Goal: Information Seeking & Learning: Learn about a topic

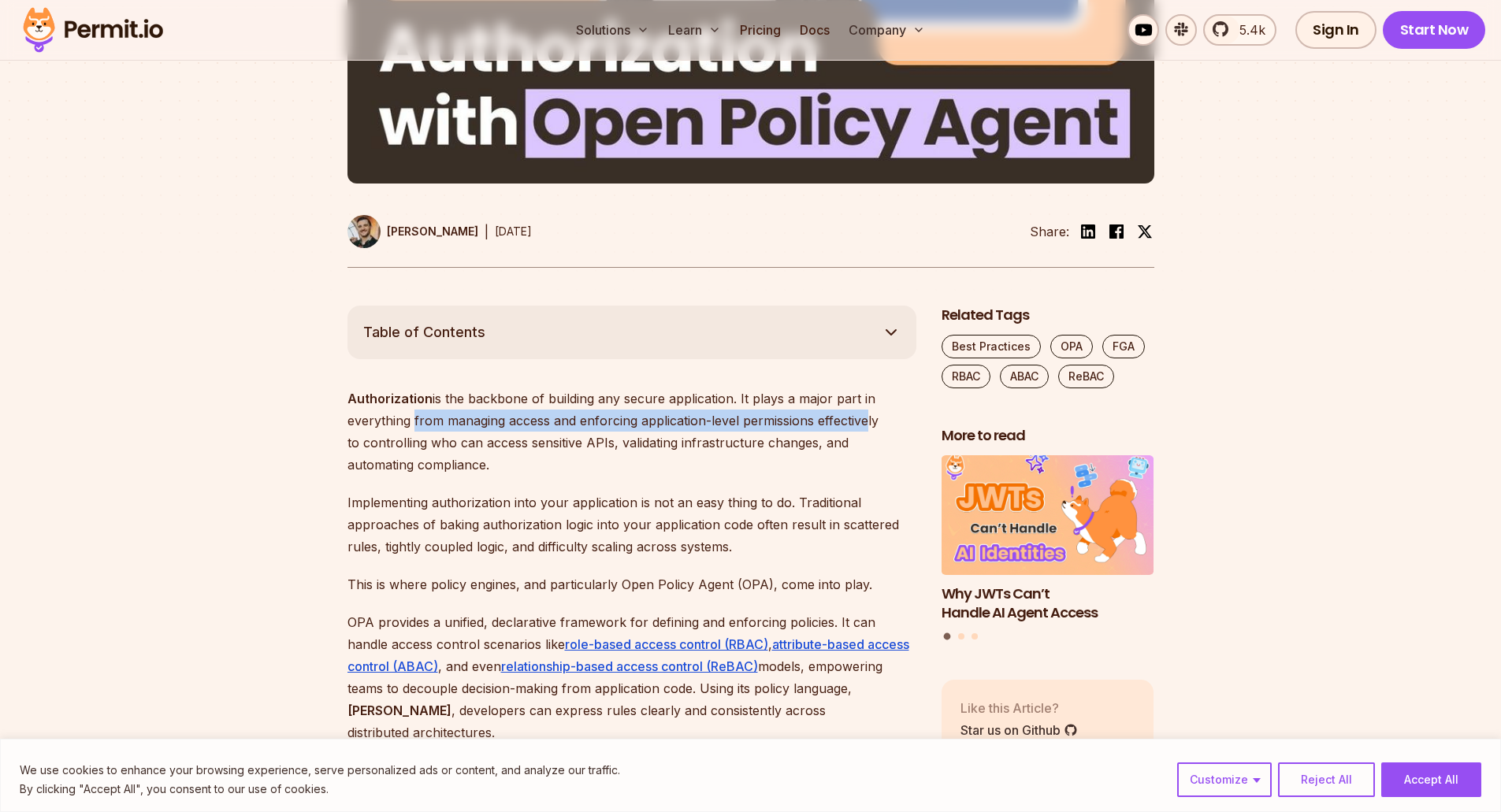
drag, startPoint x: 415, startPoint y: 420, endPoint x: 863, endPoint y: 419, distance: 448.0
click at [863, 419] on p "Authorization is the backbone of building any secure application. It plays a ma…" at bounding box center [632, 432] width 569 height 89
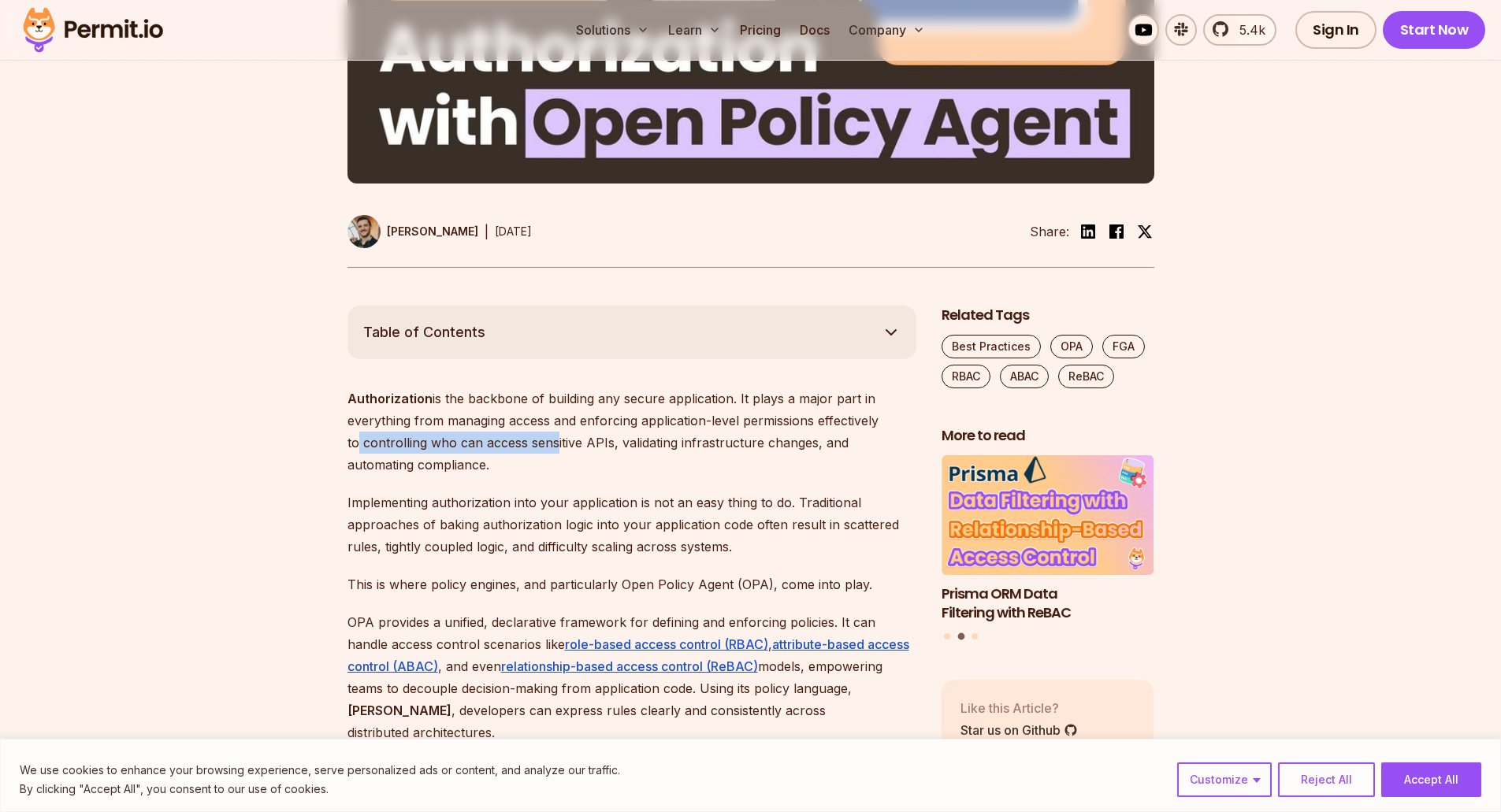
drag, startPoint x: 350, startPoint y: 451, endPoint x: 546, endPoint y: 452, distance: 196.0
click at [546, 452] on p "Authorization is the backbone of building any secure application. It plays a ma…" at bounding box center [632, 432] width 569 height 89
drag, startPoint x: 606, startPoint y: 449, endPoint x: 701, endPoint y: 448, distance: 95.0
click at [747, 442] on p "Authorization is the backbone of building any secure application. It plays a ma…" at bounding box center [632, 432] width 569 height 89
click at [408, 502] on p "Implementing authorization into your application is not an easy thing to do. Tr…" at bounding box center [632, 524] width 569 height 66
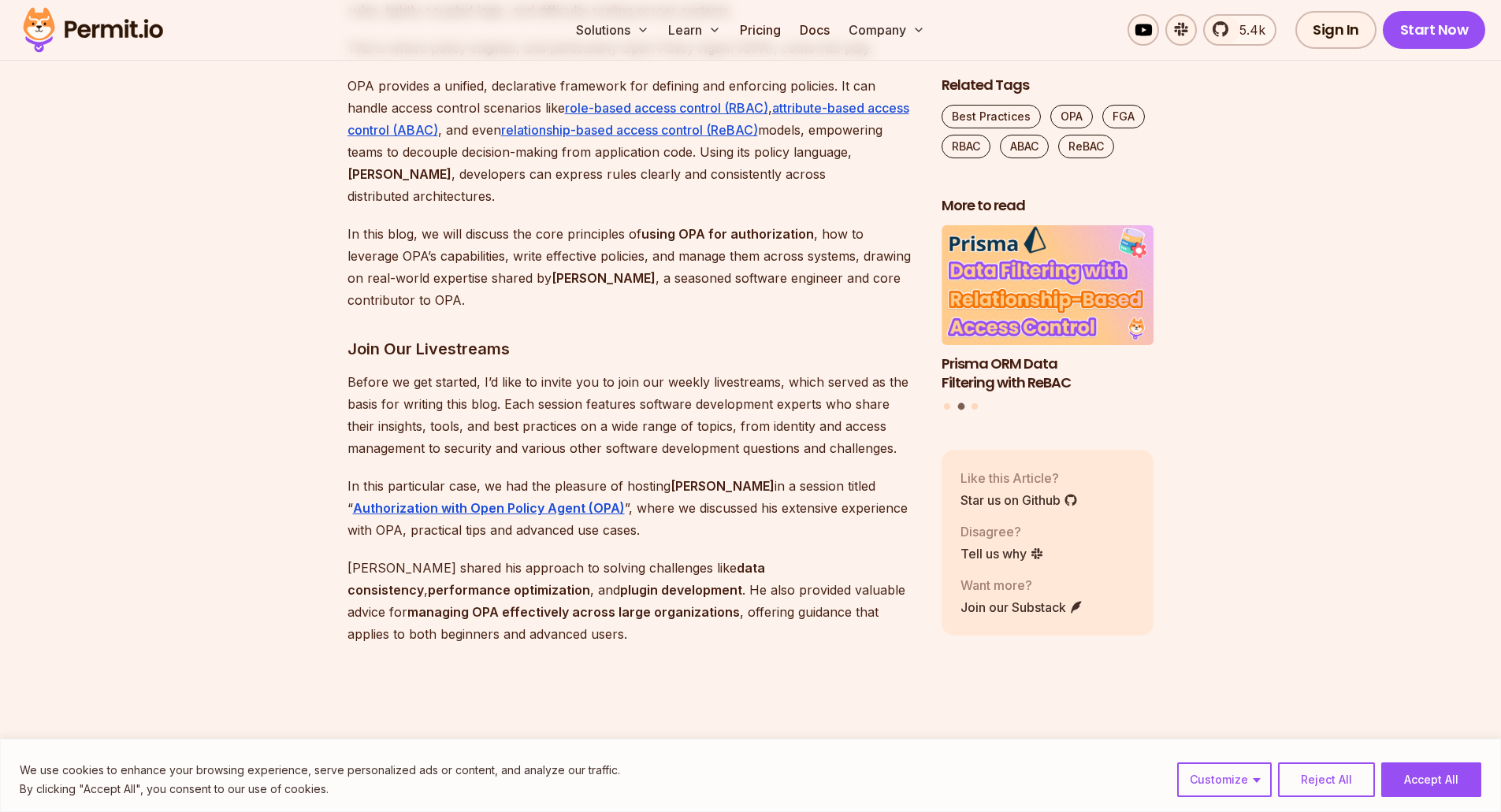
scroll to position [1496, 0]
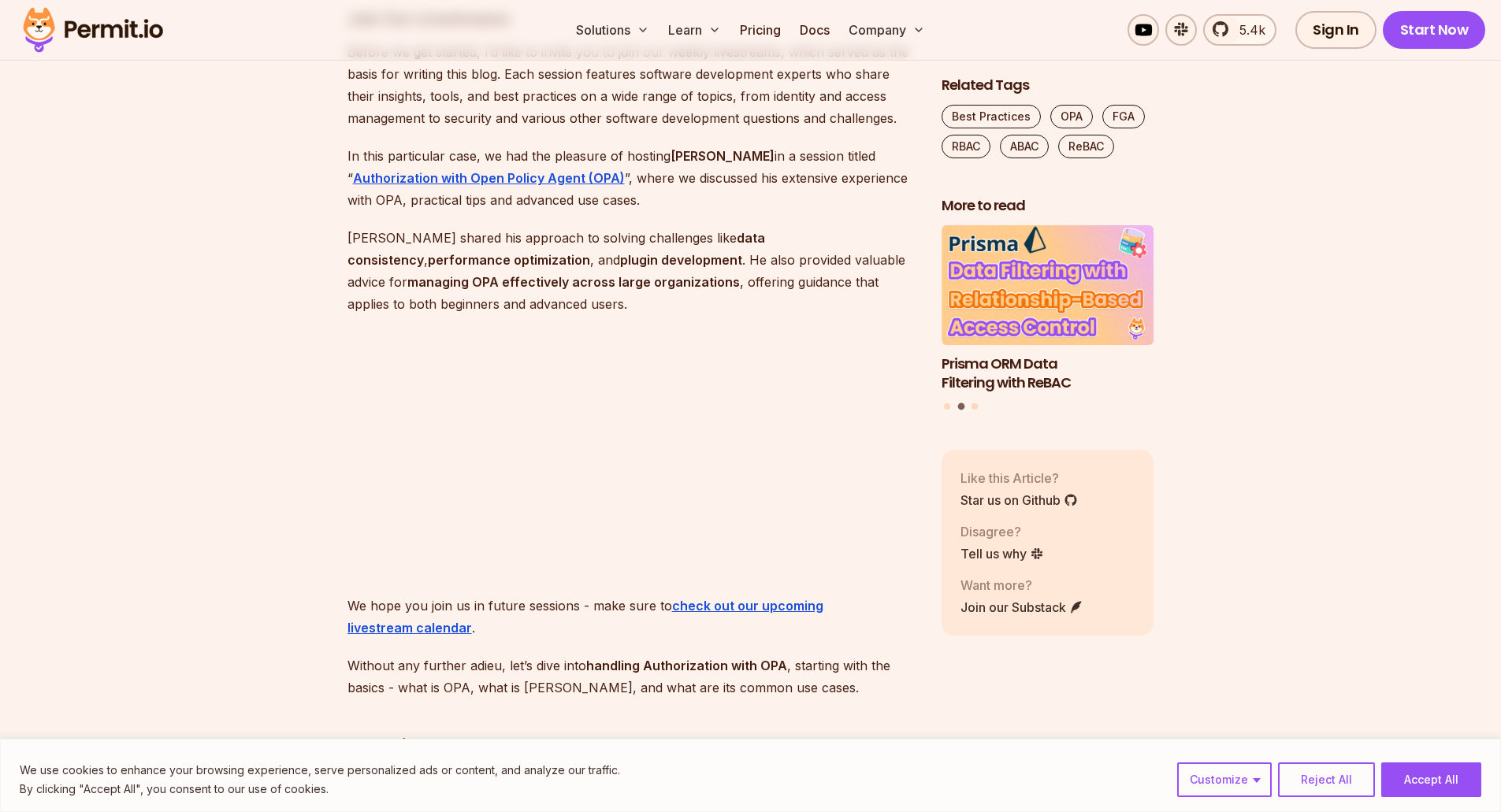
click at [1330, 779] on button "Reject All" at bounding box center [1326, 779] width 97 height 34
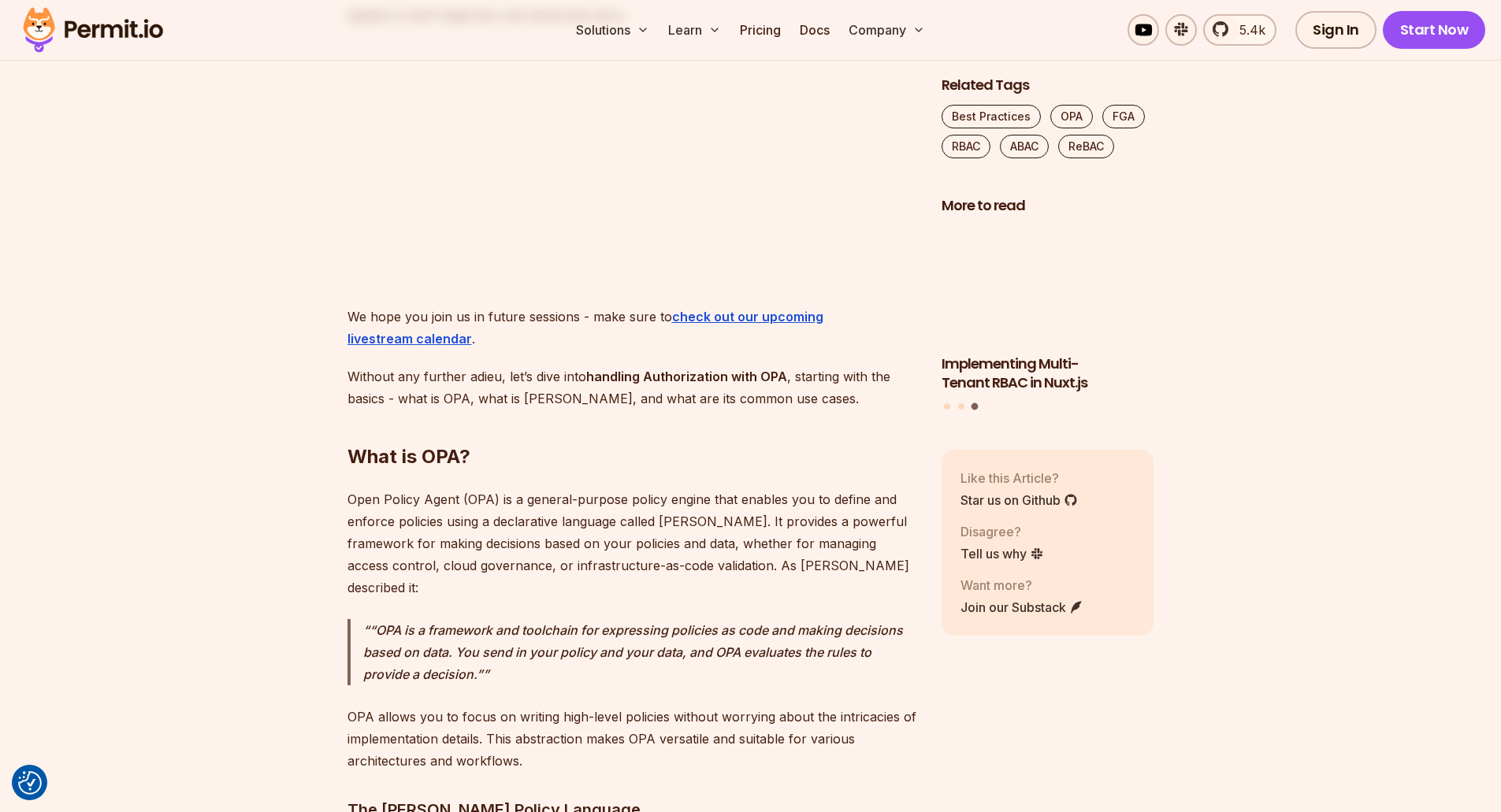
scroll to position [1891, 0]
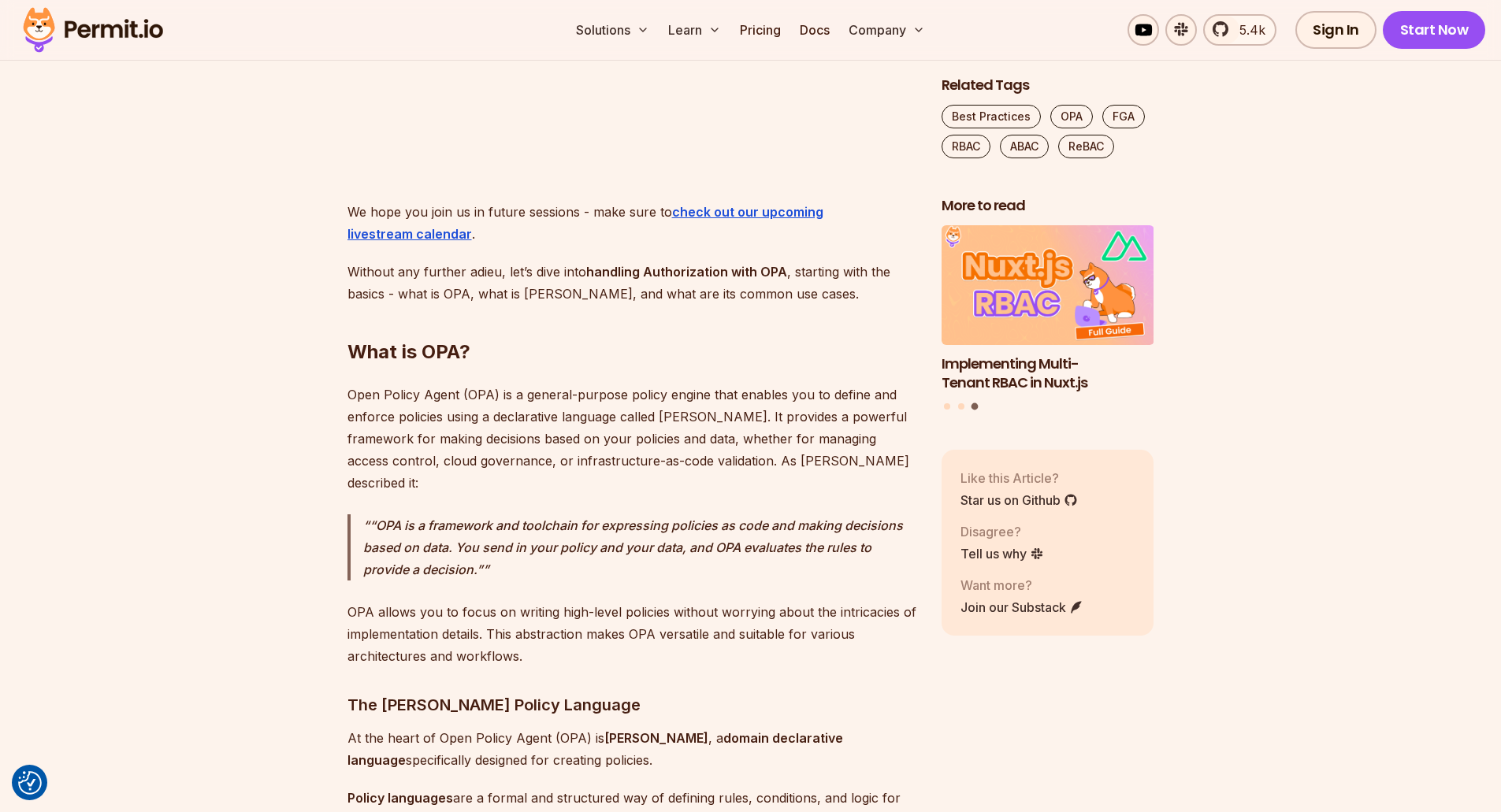
click at [449, 383] on p "Open Policy Agent (OPA) is a general-purpose policy engine that enables you to …" at bounding box center [632, 438] width 569 height 110
drag, startPoint x: 509, startPoint y: 372, endPoint x: 882, endPoint y: 372, distance: 373.0
click at [882, 383] on p "Open Policy Agent (OPA) is a general-purpose policy engine that enables you to …" at bounding box center [632, 438] width 569 height 110
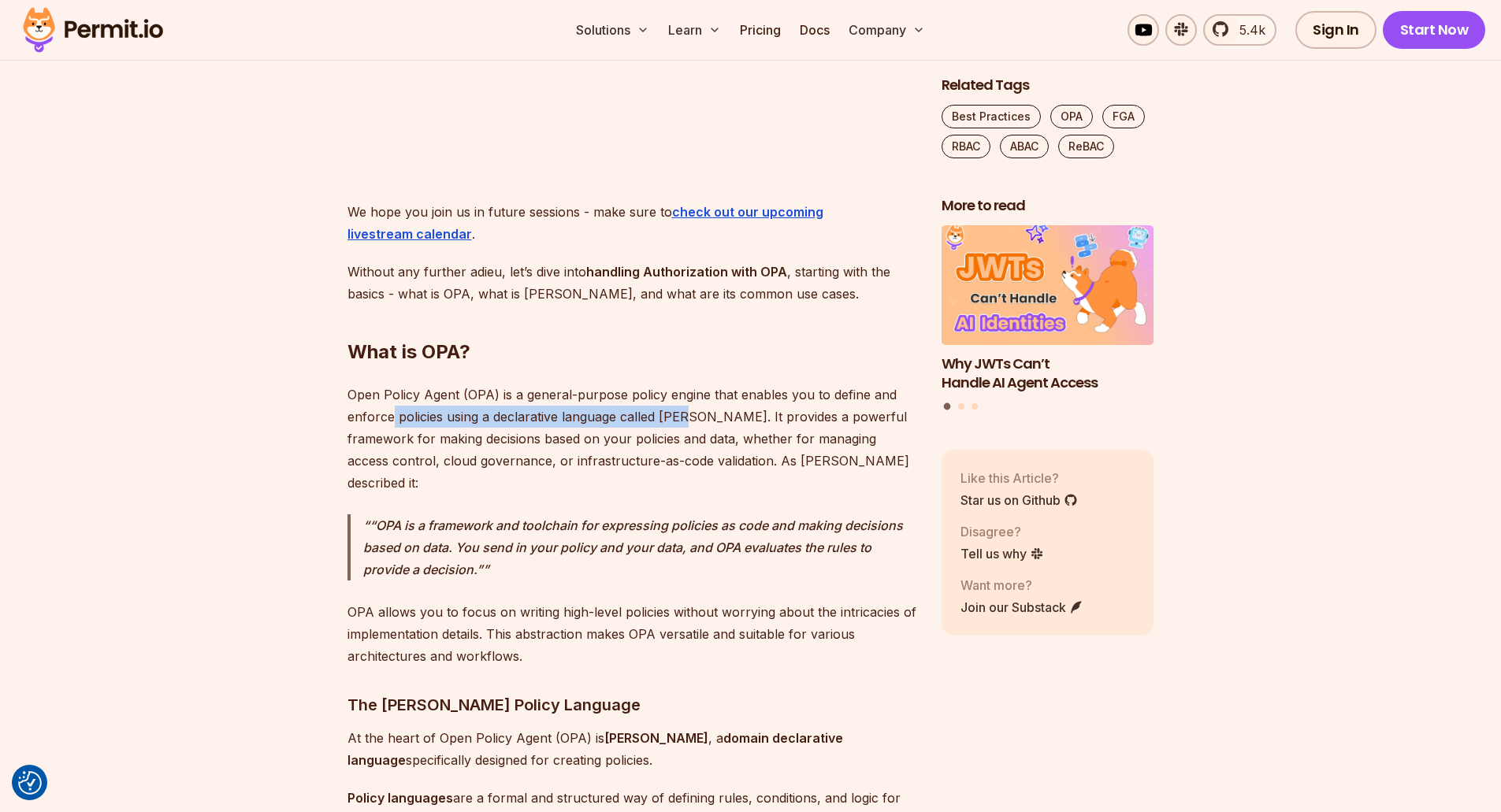
drag, startPoint x: 393, startPoint y: 401, endPoint x: 690, endPoint y: 393, distance: 297.1
click at [690, 393] on p "Open Policy Agent (OPA) is a general-purpose policy engine that enables you to …" at bounding box center [632, 438] width 569 height 110
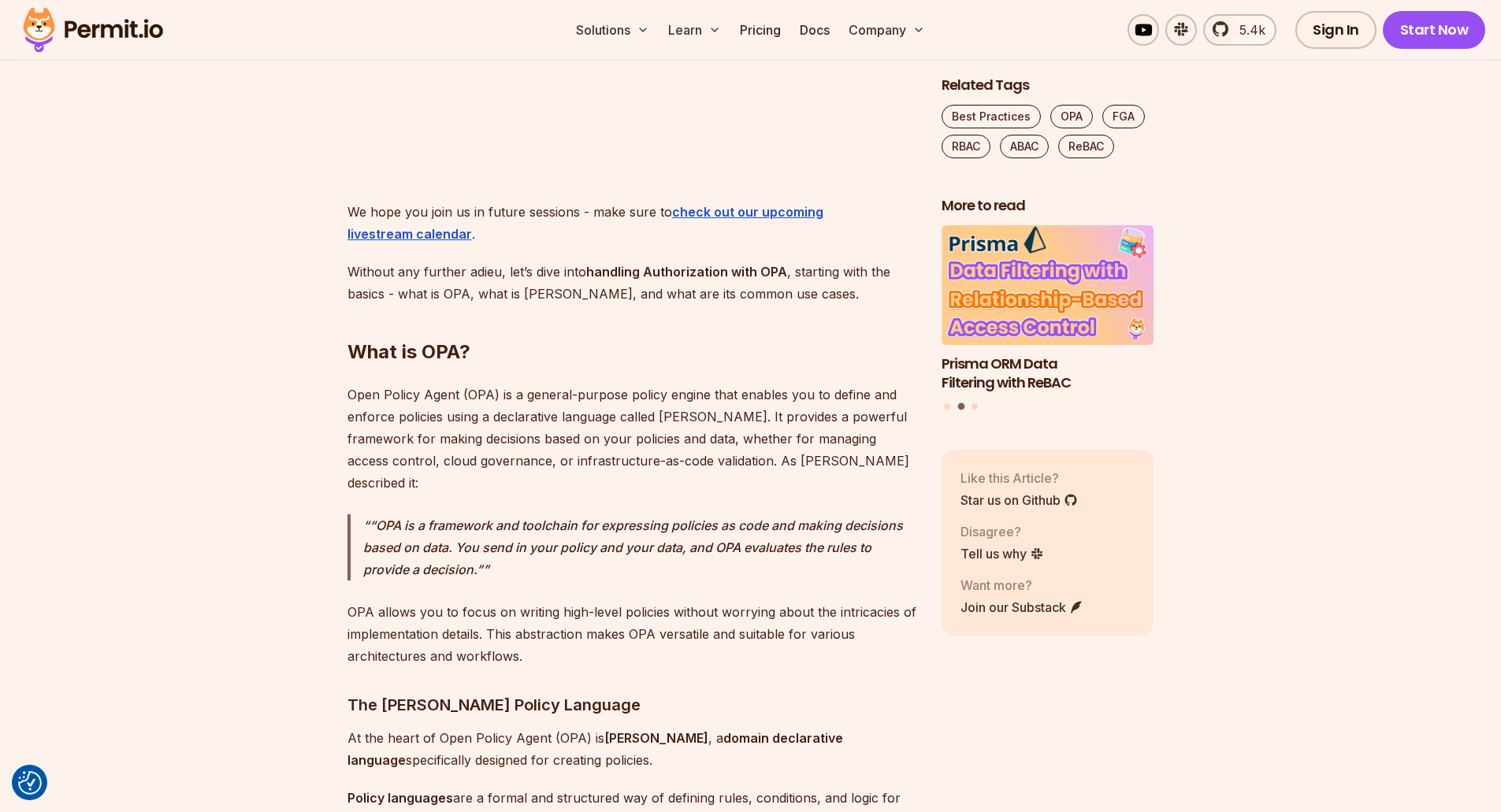
click at [695, 394] on p "Open Policy Agent (OPA) is a general-purpose policy engine that enables you to …" at bounding box center [632, 438] width 569 height 110
drag, startPoint x: 573, startPoint y: 373, endPoint x: 902, endPoint y: 373, distance: 329.0
click at [902, 383] on p "Open Policy Agent (OPA) is a general-purpose policy engine that enables you to …" at bounding box center [632, 438] width 569 height 110
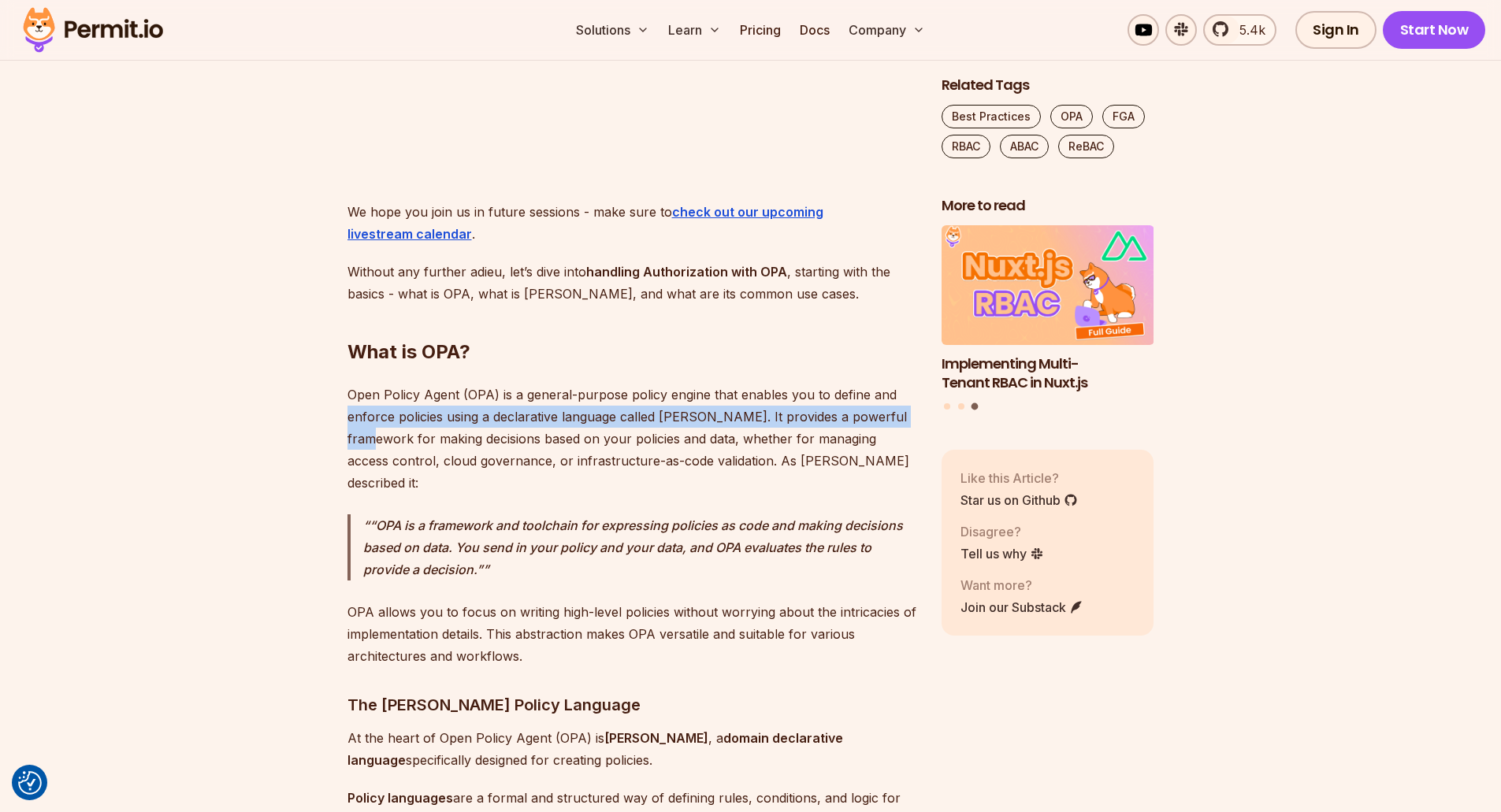
drag, startPoint x: 348, startPoint y: 397, endPoint x: 920, endPoint y: 390, distance: 572.0
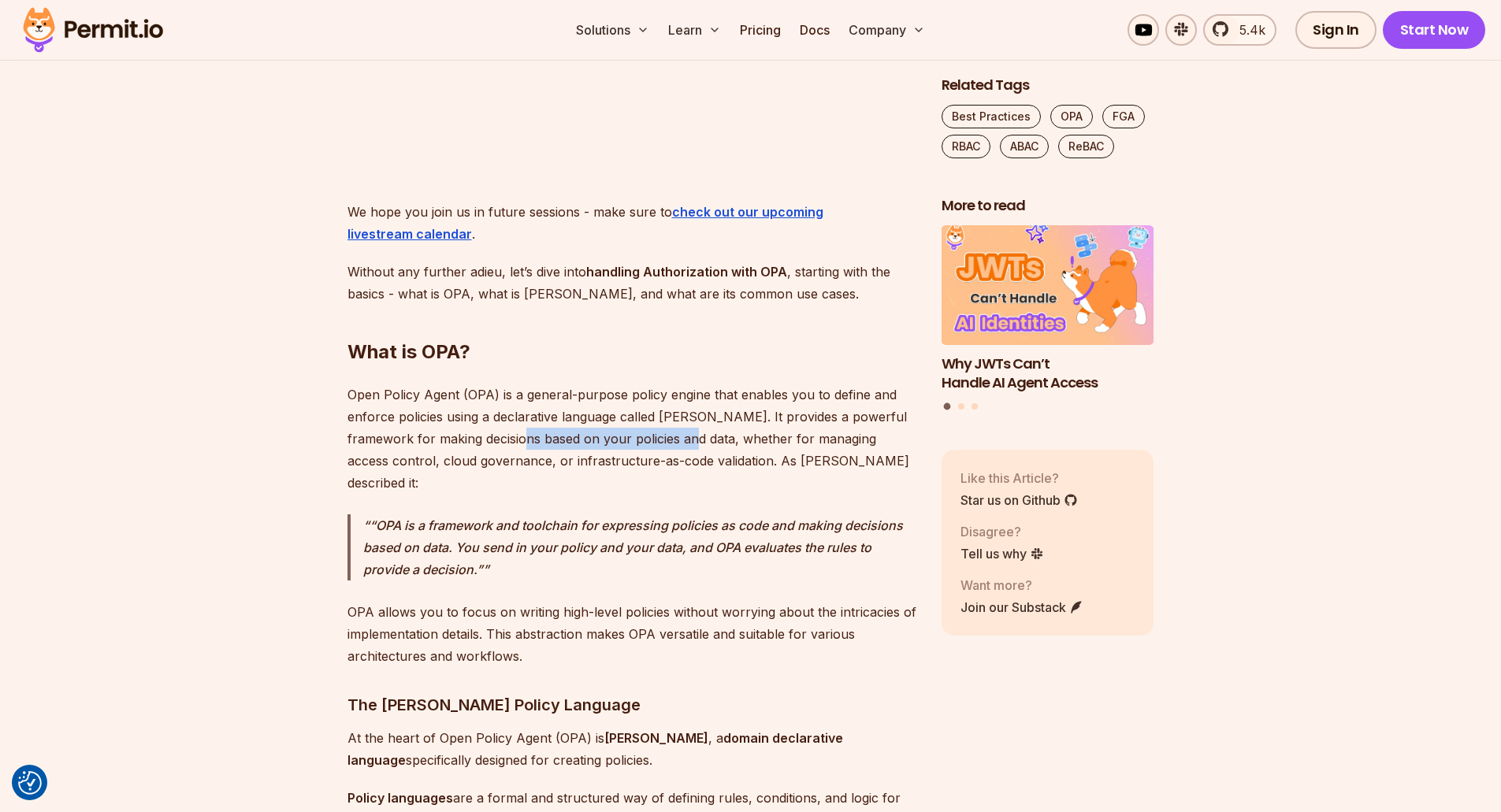
drag, startPoint x: 494, startPoint y: 421, endPoint x: 663, endPoint y: 415, distance: 169.1
click at [663, 415] on p "Open Policy Agent (OPA) is a general-purpose policy engine that enables you to …" at bounding box center [632, 438] width 569 height 110
click at [678, 423] on p "Open Policy Agent (OPA) is a general-purpose policy engine that enables you to …" at bounding box center [632, 438] width 569 height 110
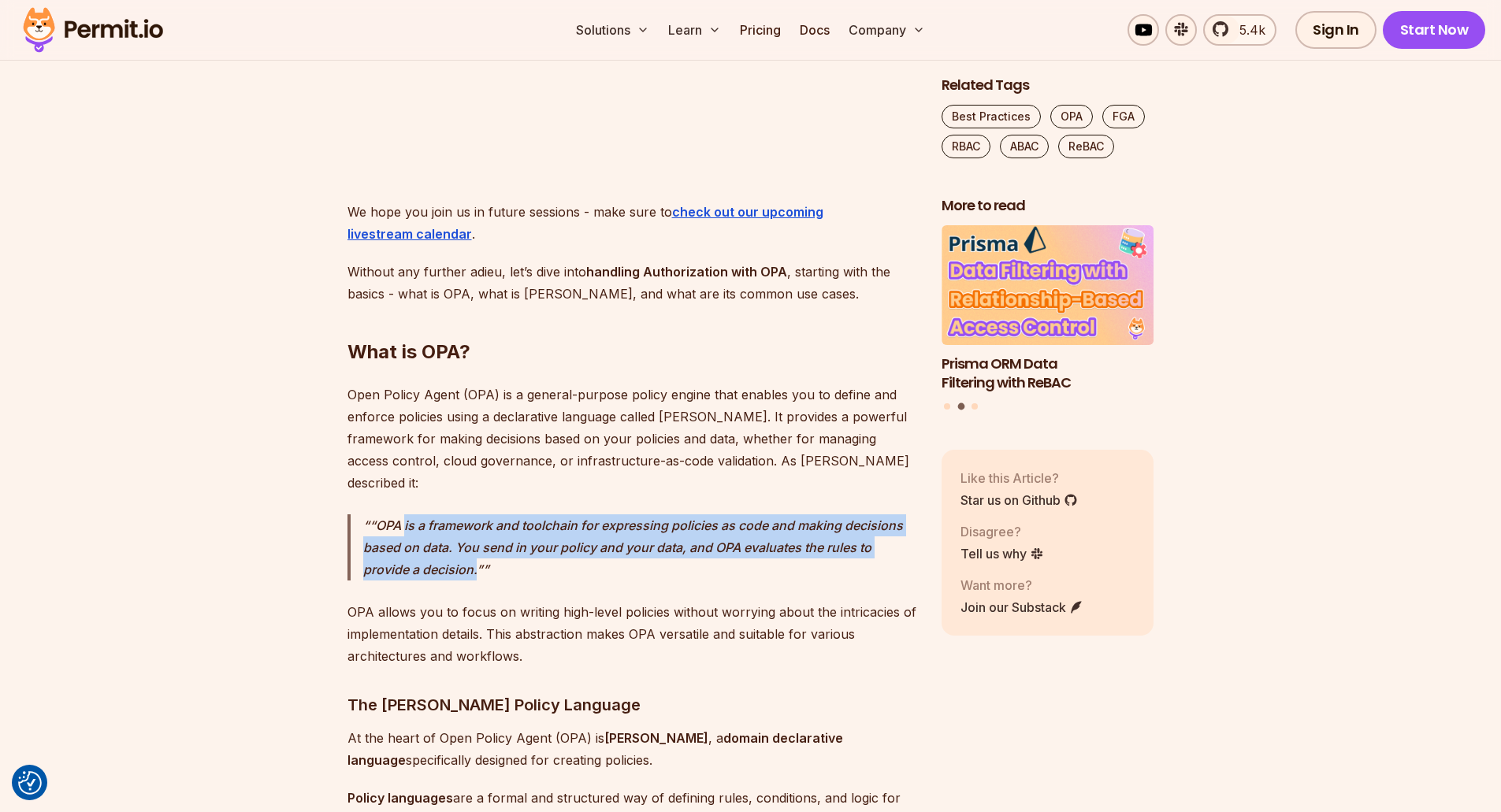
drag, startPoint x: 404, startPoint y: 487, endPoint x: 475, endPoint y: 523, distance: 79.6
click at [475, 523] on p "“OPA is a framework and toolchain for expressing policies as code and making de…" at bounding box center [640, 547] width 553 height 66
click at [475, 525] on p "“OPA is a framework and toolchain for expressing policies as code and making de…" at bounding box center [640, 547] width 553 height 66
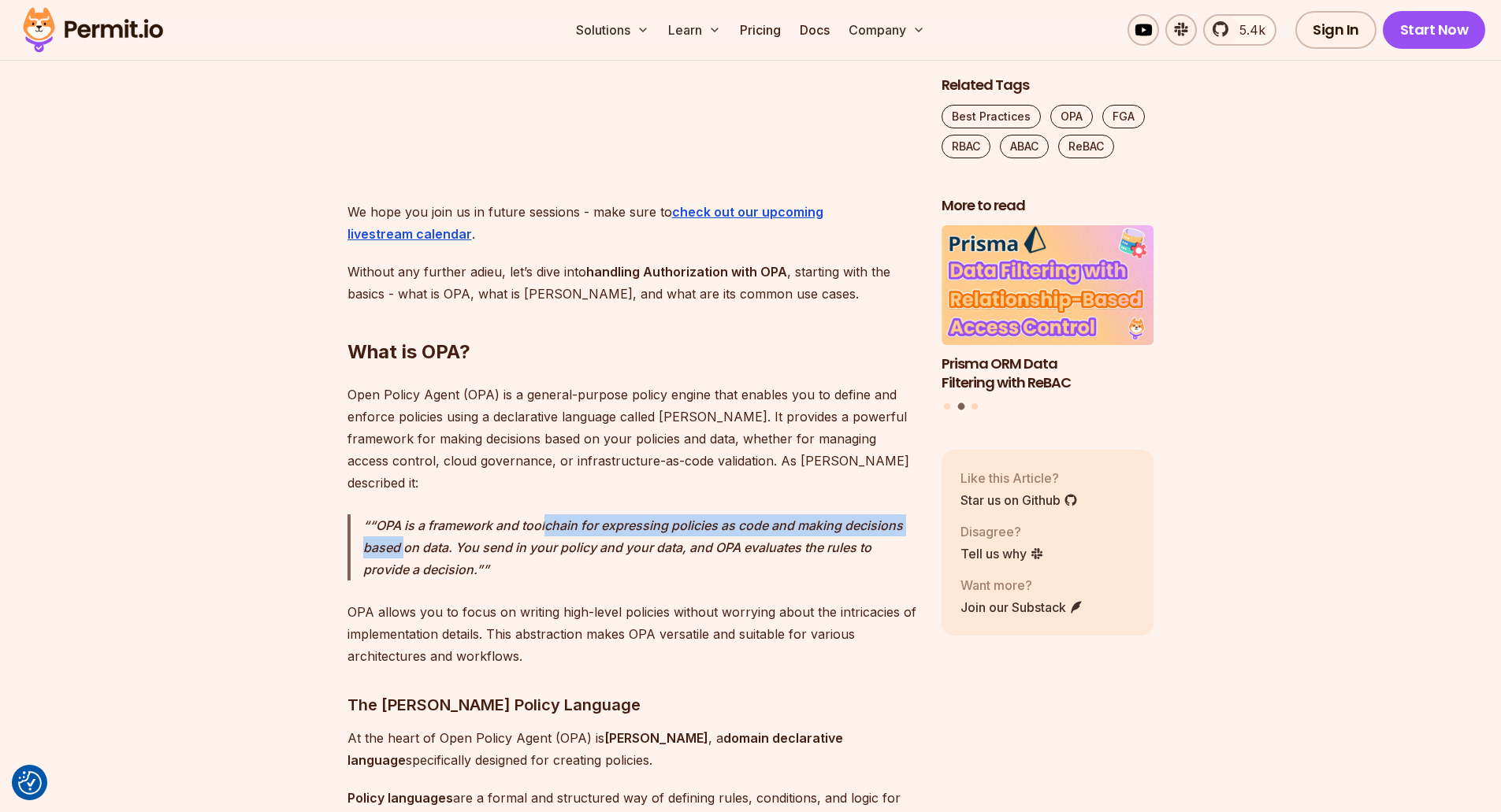
drag, startPoint x: 413, startPoint y: 491, endPoint x: 546, endPoint y: 487, distance: 133.1
click at [546, 515] on p "“OPA is a framework and toolchain for expressing policies as code and making de…" at bounding box center [640, 547] width 553 height 66
click at [607, 515] on p "“OPA is a framework and toolchain for expressing policies as code and making de…" at bounding box center [640, 547] width 553 height 66
click at [595, 515] on p "“OPA is a framework and toolchain for expressing policies as code and making de…" at bounding box center [640, 547] width 553 height 66
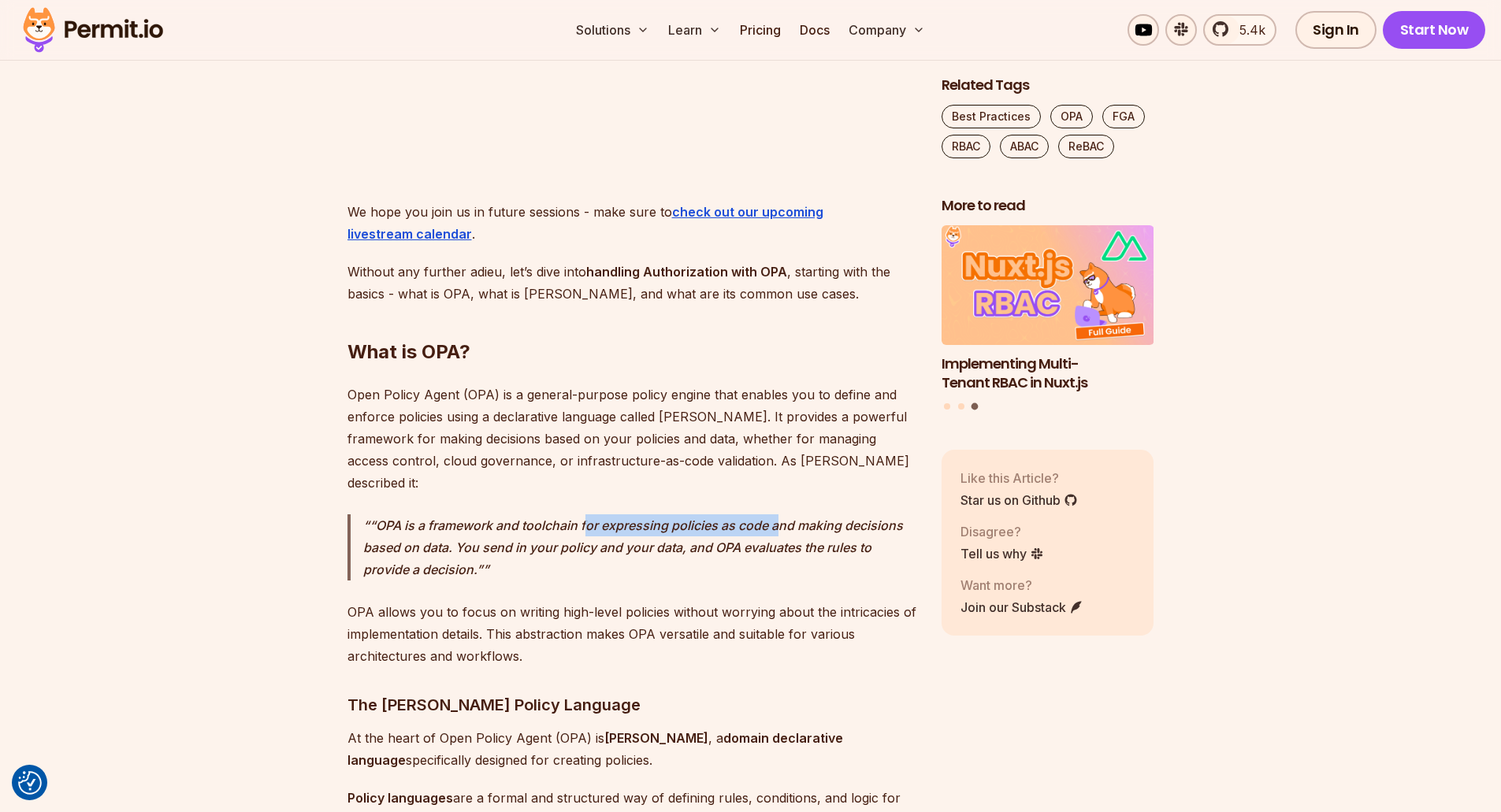
drag, startPoint x: 605, startPoint y: 483, endPoint x: 778, endPoint y: 480, distance: 173.0
click at [778, 515] on p "“OPA is a framework and toolchain for expressing policies as code and making de…" at bounding box center [640, 547] width 553 height 66
drag, startPoint x: 395, startPoint y: 485, endPoint x: 897, endPoint y: 478, distance: 502.0
click at [897, 515] on p "“OPA is a framework and toolchain for expressing policies as code and making de…" at bounding box center [640, 547] width 553 height 66
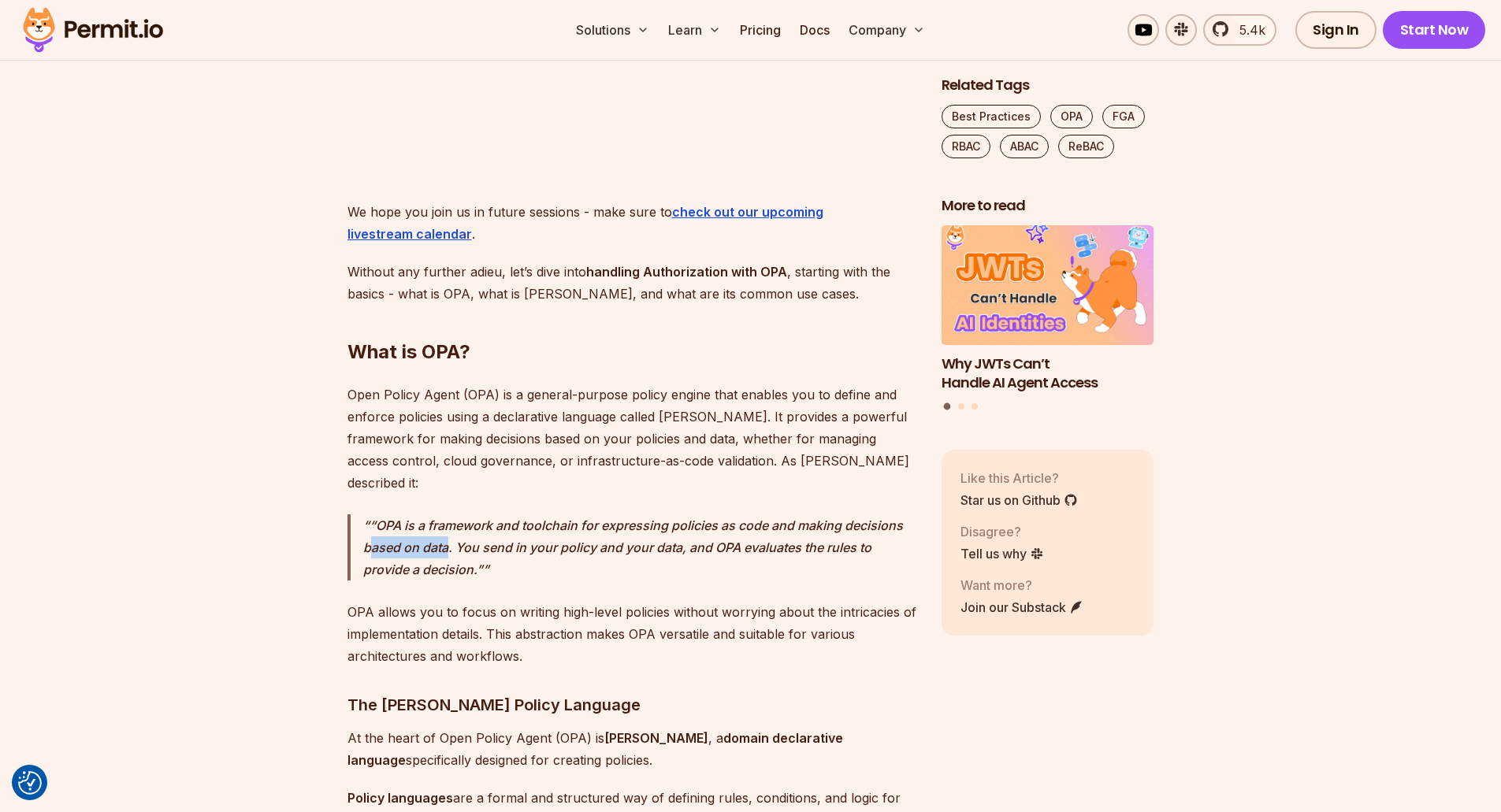
drag, startPoint x: 373, startPoint y: 510, endPoint x: 447, endPoint y: 507, distance: 74.1
click at [447, 515] on p "“OPA is a framework and toolchain for expressing policies as code and making de…" at bounding box center [640, 547] width 553 height 66
drag, startPoint x: 480, startPoint y: 506, endPoint x: 681, endPoint y: 504, distance: 201.0
click at [681, 515] on p "“OPA is a framework and toolchain for expressing policies as code and making de…" at bounding box center [640, 547] width 553 height 66
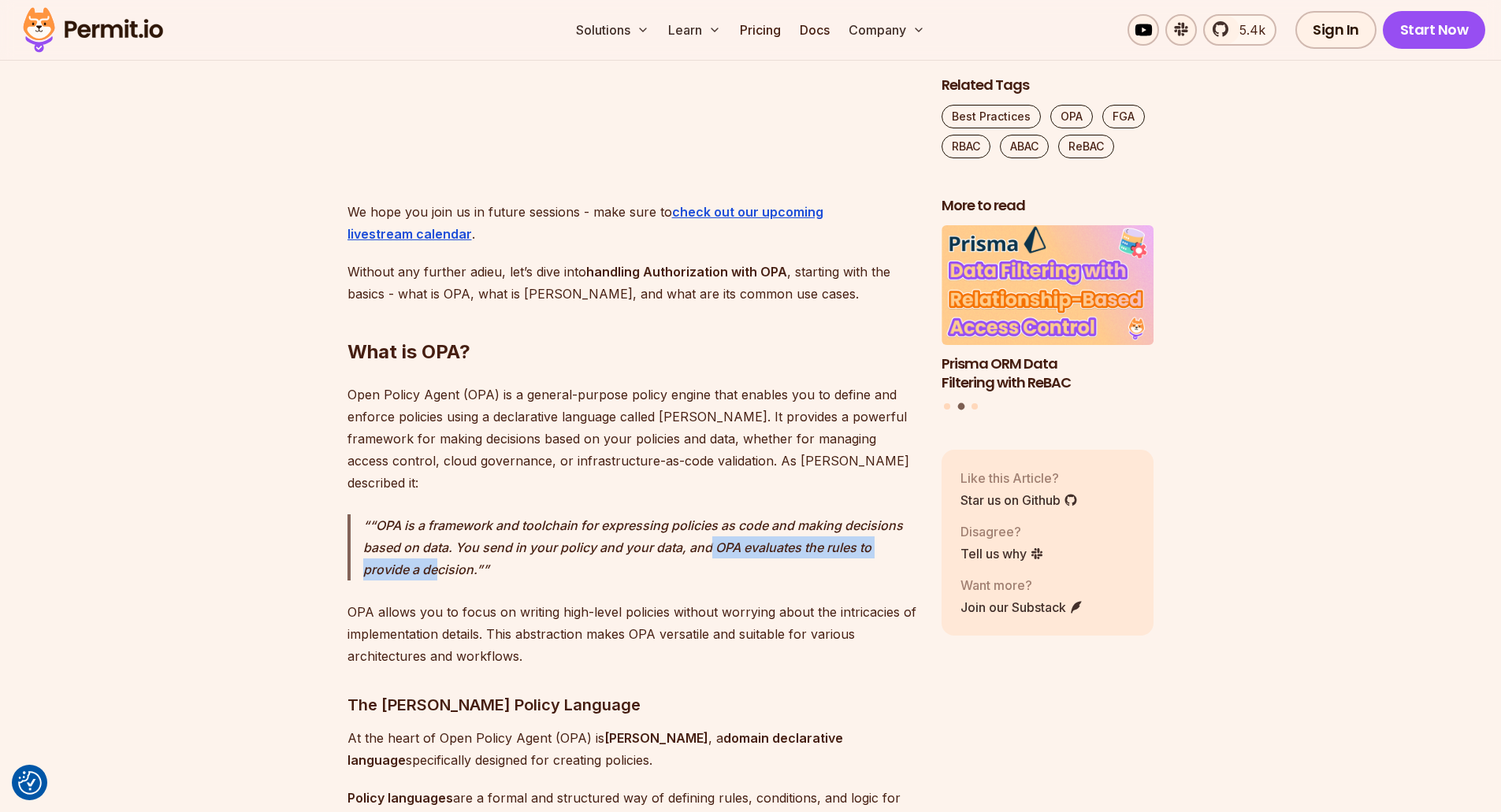
drag, startPoint x: 709, startPoint y: 505, endPoint x: 436, endPoint y: 516, distance: 273.2
click at [436, 516] on p "“OPA is a framework and toolchain for expressing policies as code and making de…" at bounding box center [640, 547] width 553 height 66
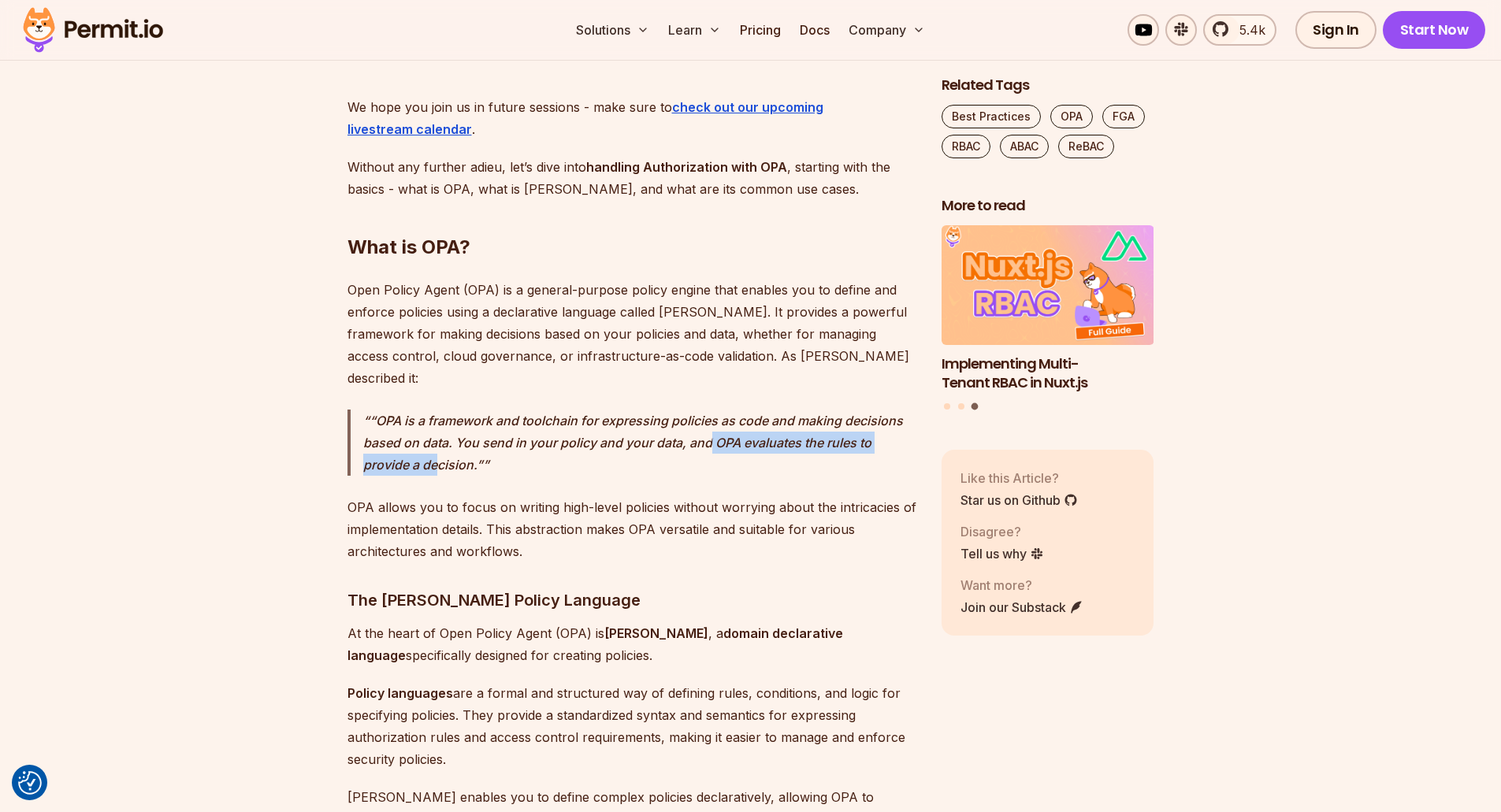
scroll to position [1969, 0]
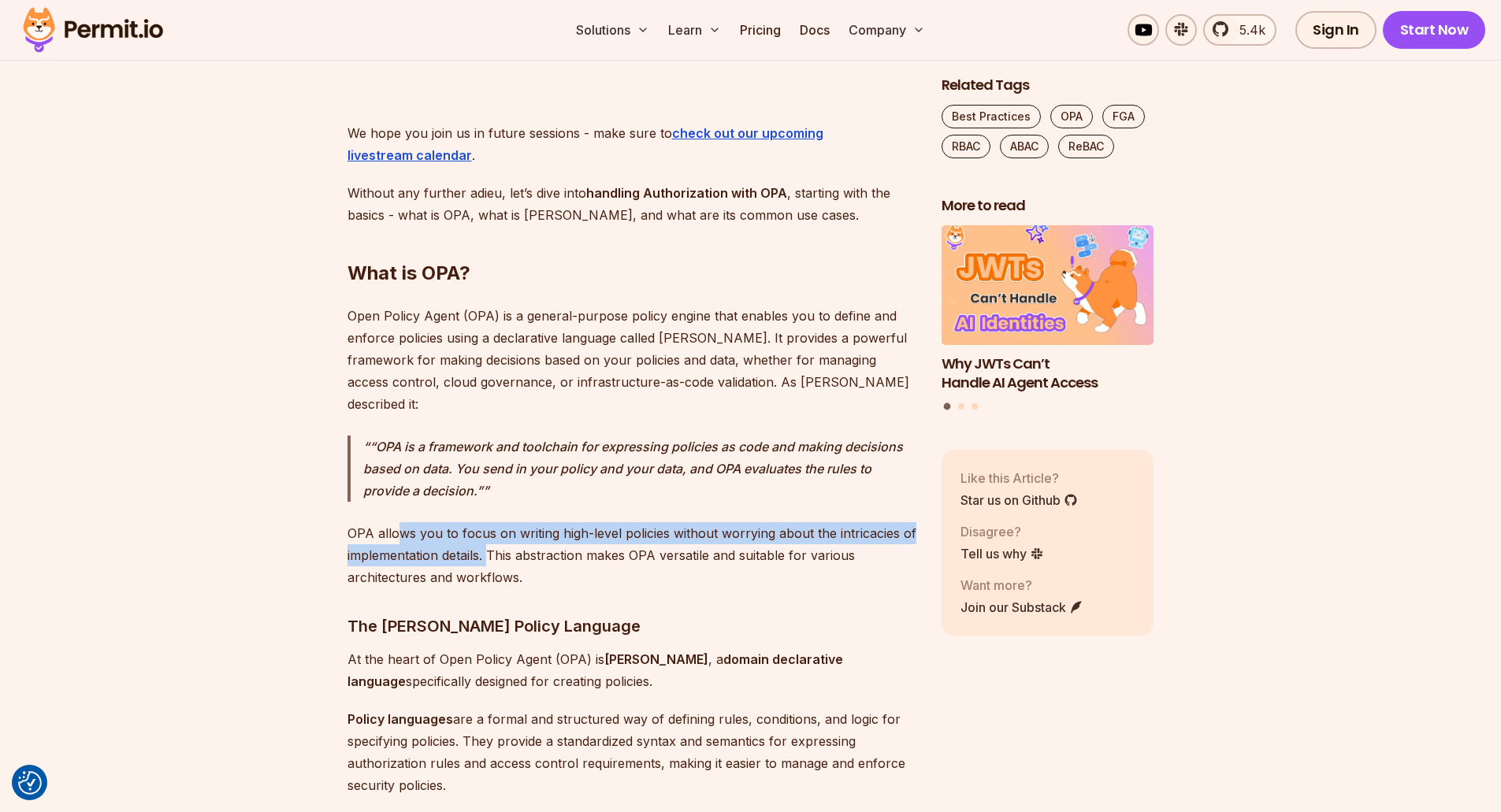
drag, startPoint x: 396, startPoint y: 489, endPoint x: 487, endPoint y: 512, distance: 93.9
click at [487, 522] on p "OPA allows you to focus on writing high-level policies without worrying about t…" at bounding box center [632, 555] width 569 height 66
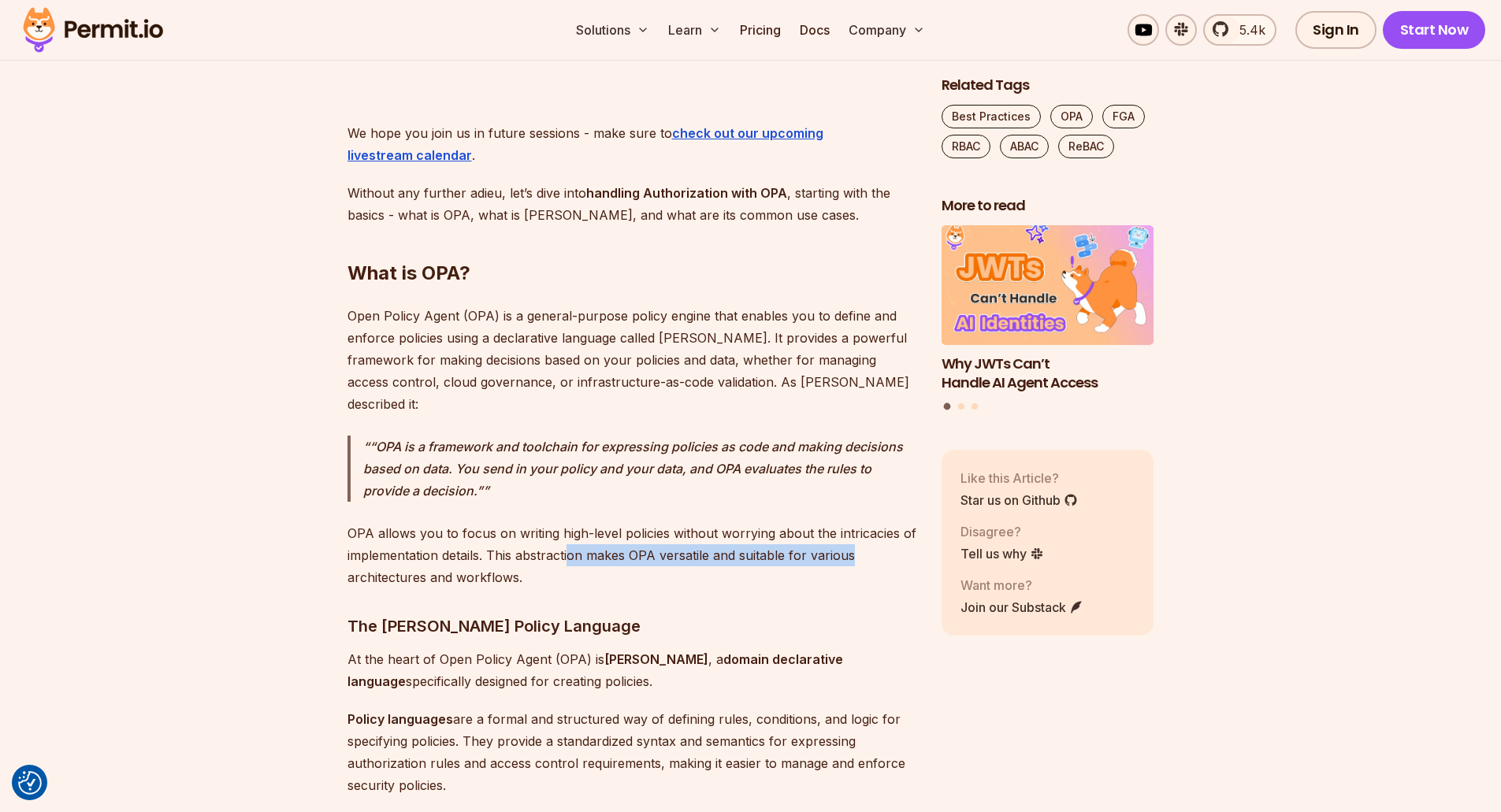
drag, startPoint x: 571, startPoint y: 513, endPoint x: 856, endPoint y: 516, distance: 285.0
click at [856, 522] on p "OPA allows you to focus on writing high-level policies without worrying about t…" at bounding box center [632, 555] width 569 height 66
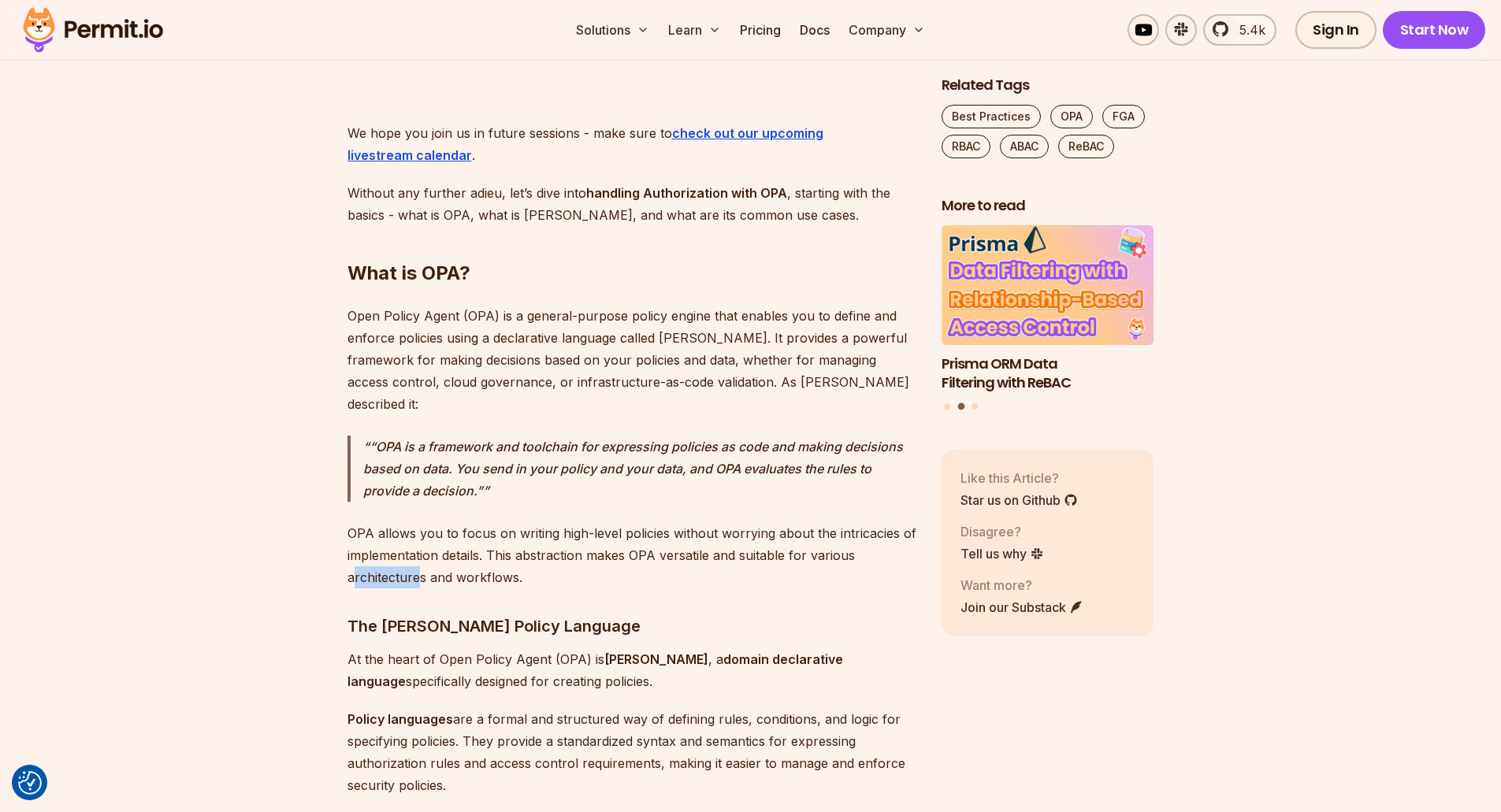
drag, startPoint x: 360, startPoint y: 533, endPoint x: 420, endPoint y: 533, distance: 60.0
click at [420, 533] on p "OPA allows you to focus on writing high-level policies without worrying about t…" at bounding box center [632, 555] width 569 height 66
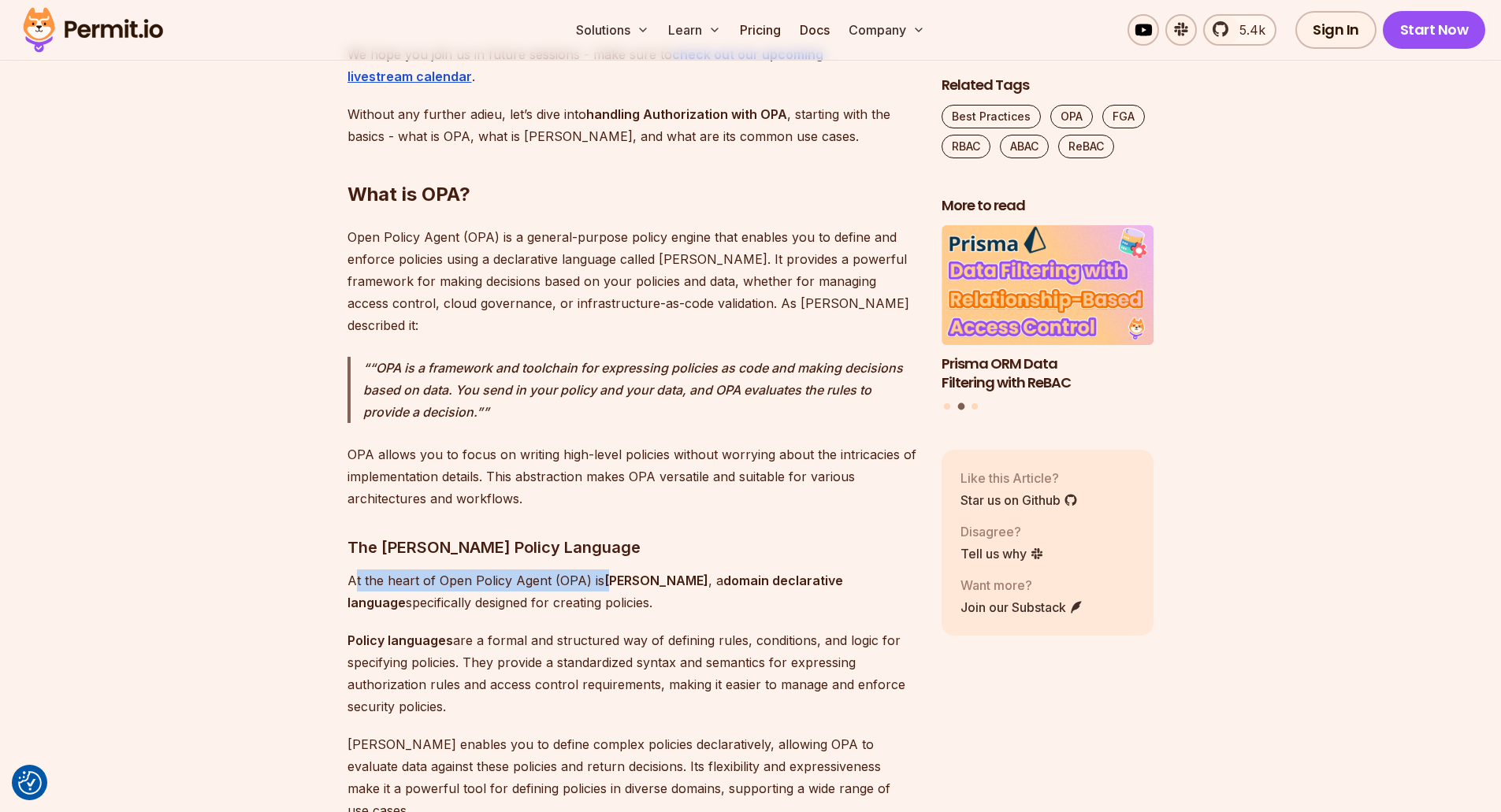
drag, startPoint x: 365, startPoint y: 539, endPoint x: 610, endPoint y: 541, distance: 245.0
click at [610, 570] on p "At the heart of Open Policy Agent (OPA) is [PERSON_NAME] , a domain declarative…" at bounding box center [632, 591] width 569 height 44
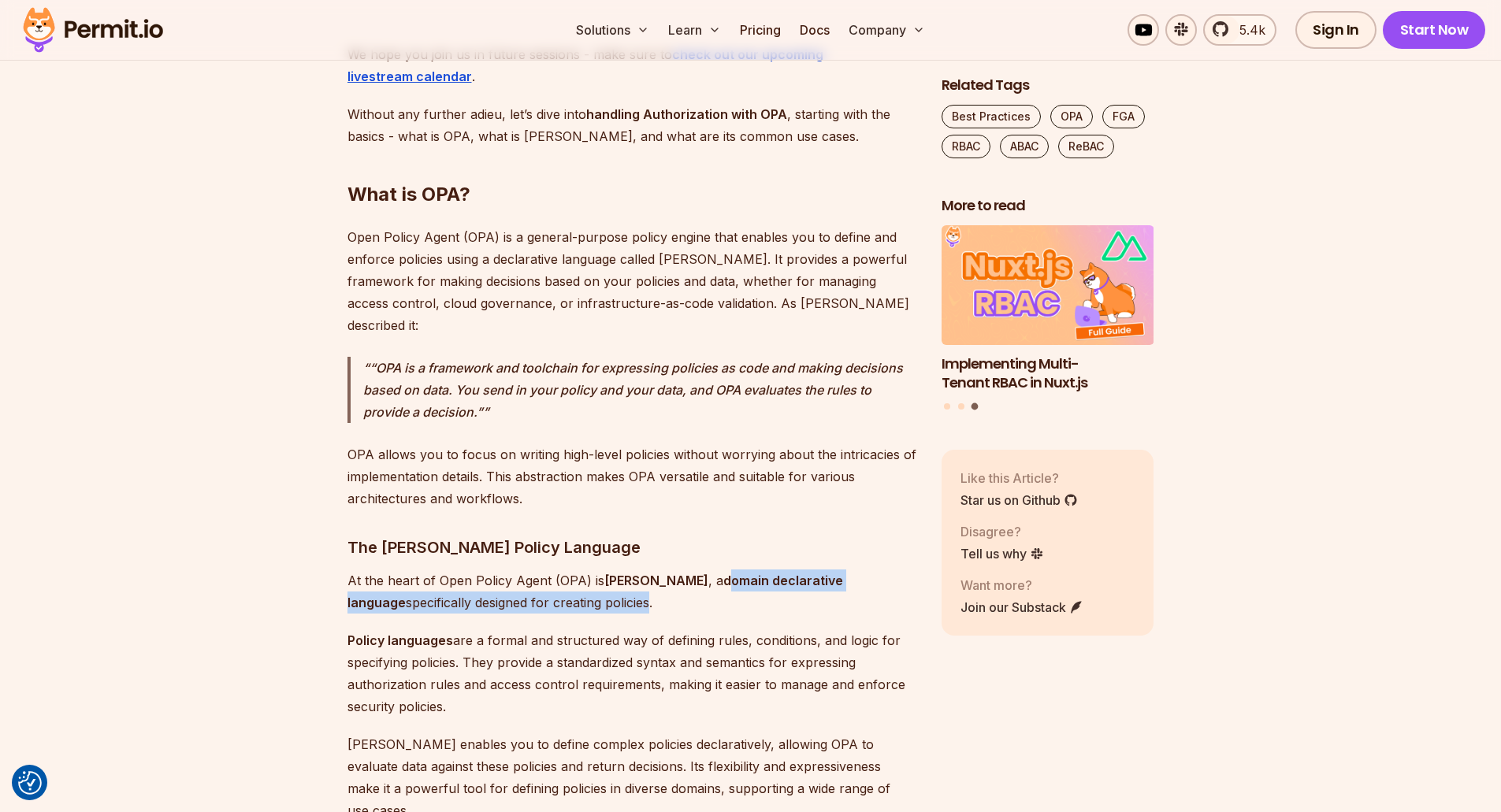
drag, startPoint x: 656, startPoint y: 539, endPoint x: 516, endPoint y: 561, distance: 141.7
click at [516, 570] on p "At the heart of Open Policy Agent (OPA) is [PERSON_NAME] , a domain declarative…" at bounding box center [632, 591] width 569 height 44
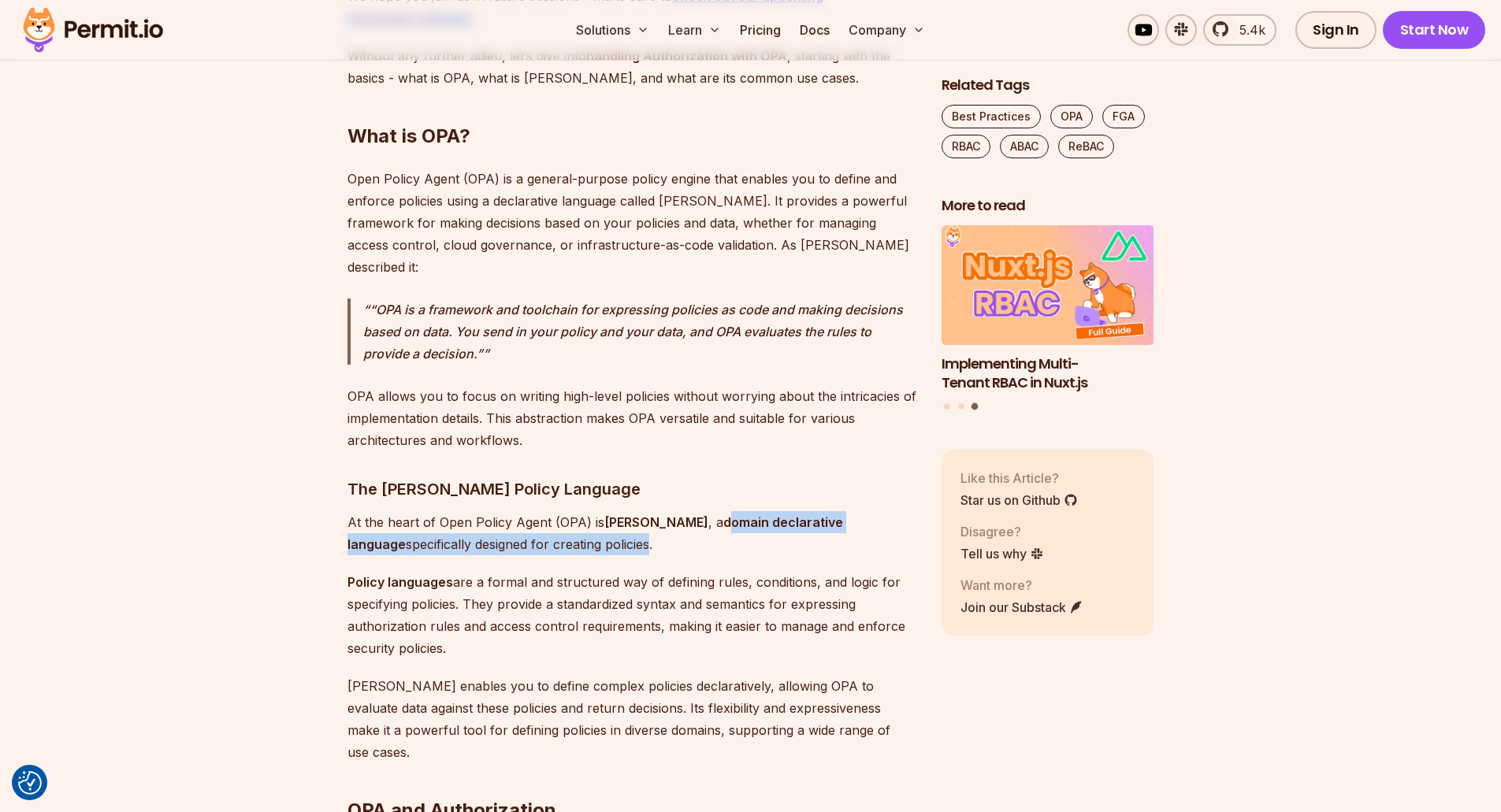
scroll to position [2284, 0]
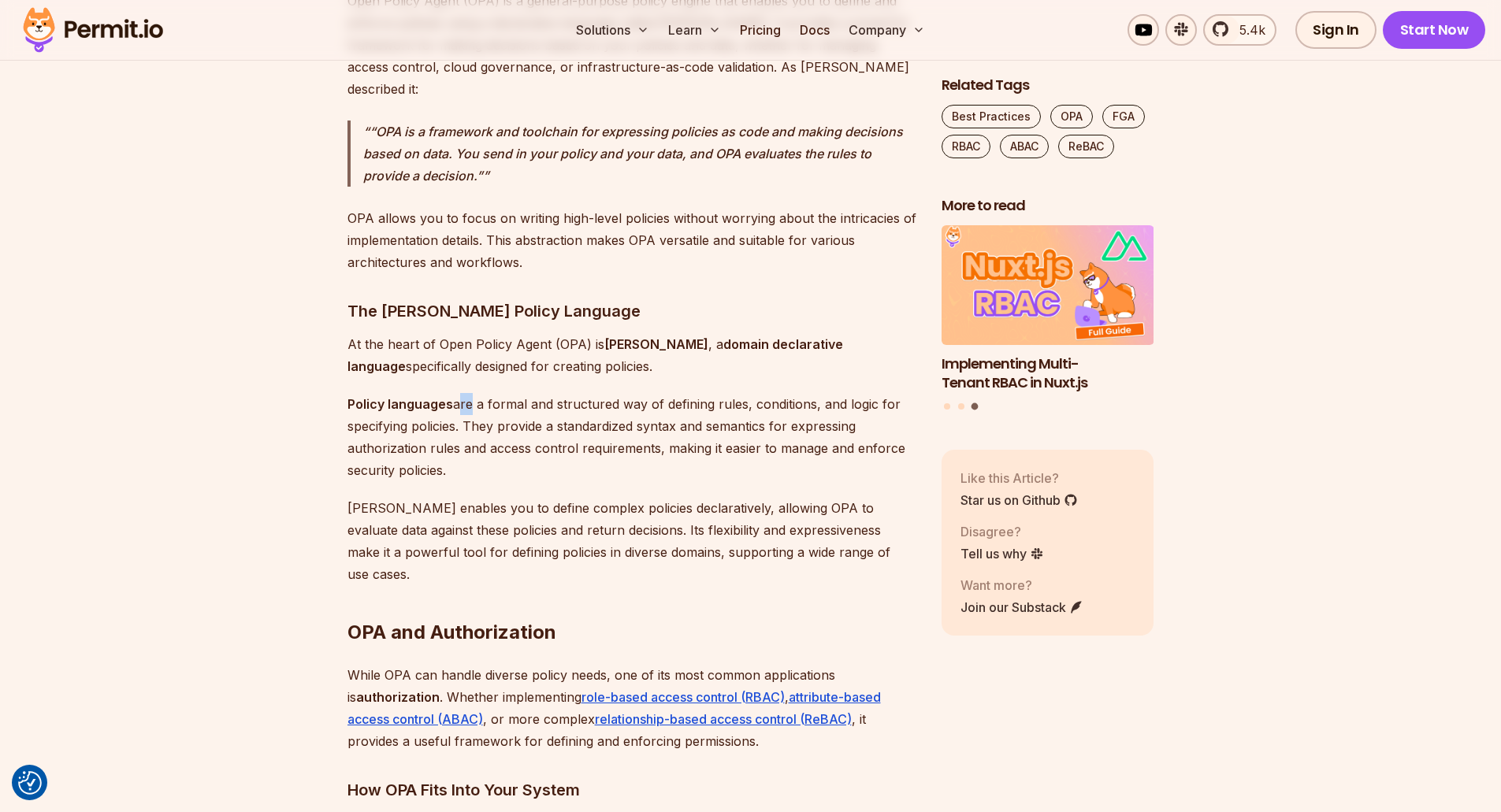
drag, startPoint x: 457, startPoint y: 366, endPoint x: 469, endPoint y: 366, distance: 12.0
click at [469, 393] on p "Policy languages are a formal and structured way of defining rules, conditions,…" at bounding box center [632, 437] width 569 height 89
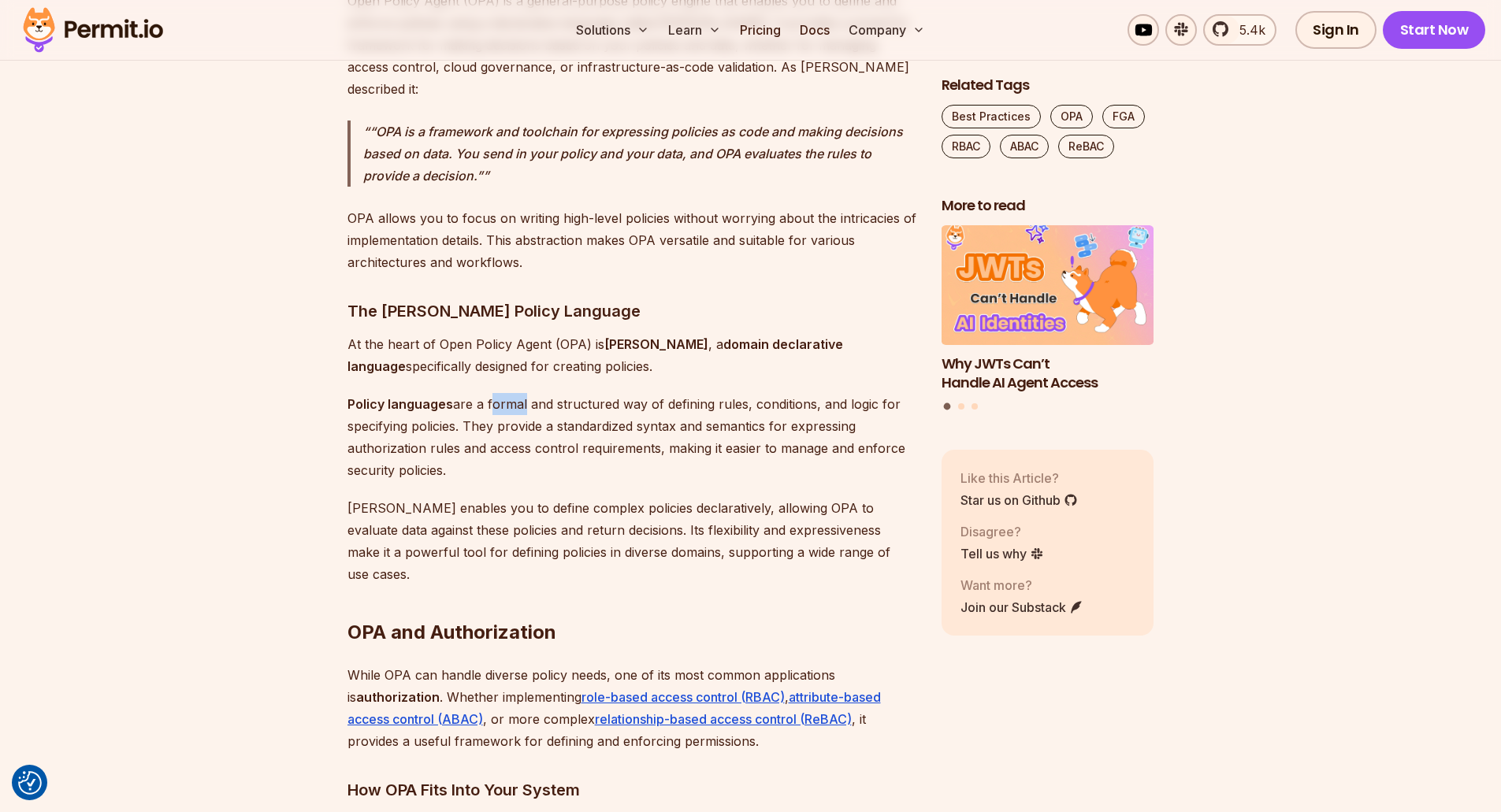
drag, startPoint x: 486, startPoint y: 365, endPoint x: 523, endPoint y: 365, distance: 37.0
click at [523, 393] on p "Policy languages are a formal and structured way of defining rules, conditions,…" at bounding box center [632, 437] width 569 height 89
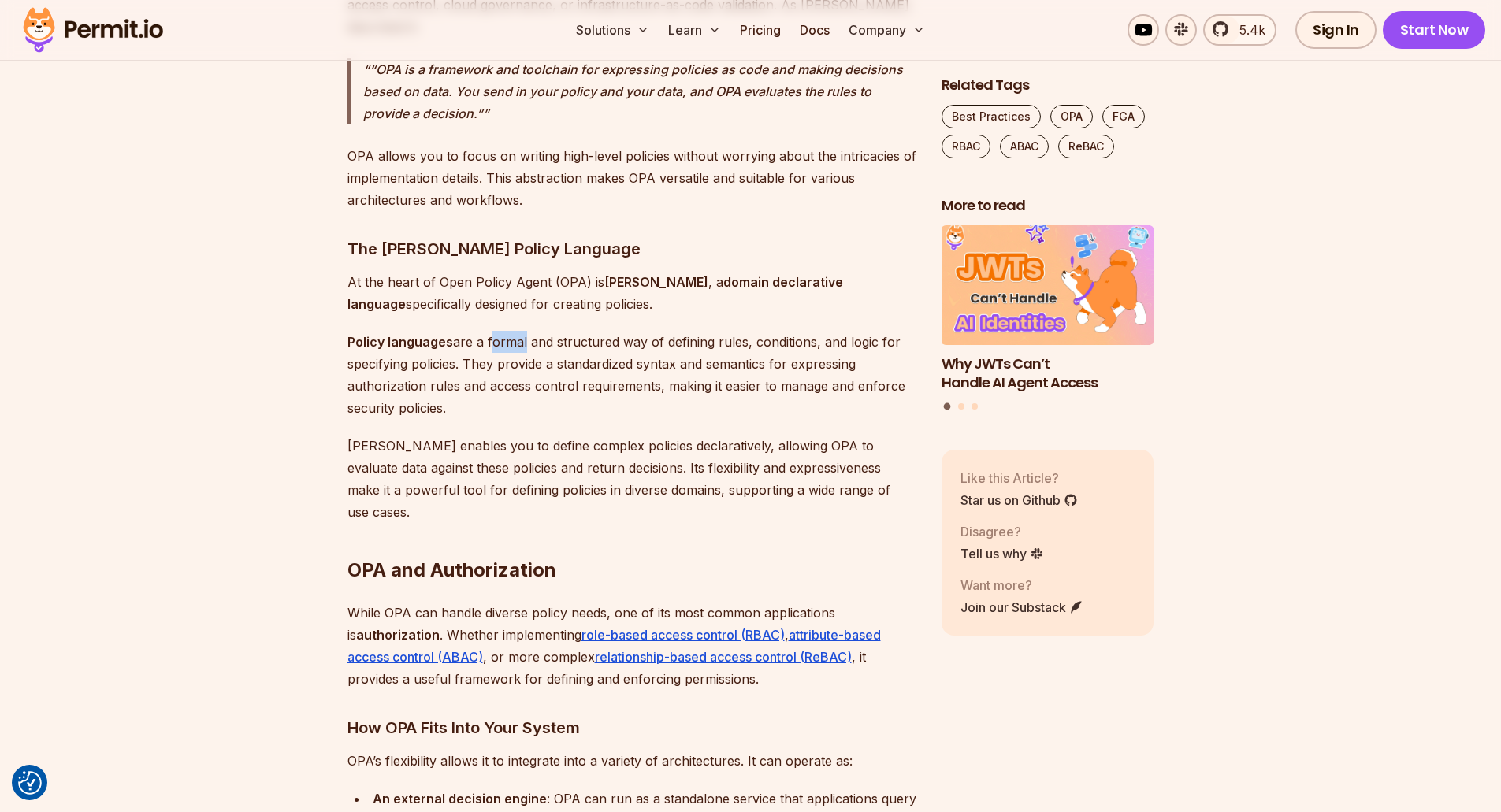
scroll to position [2599, 0]
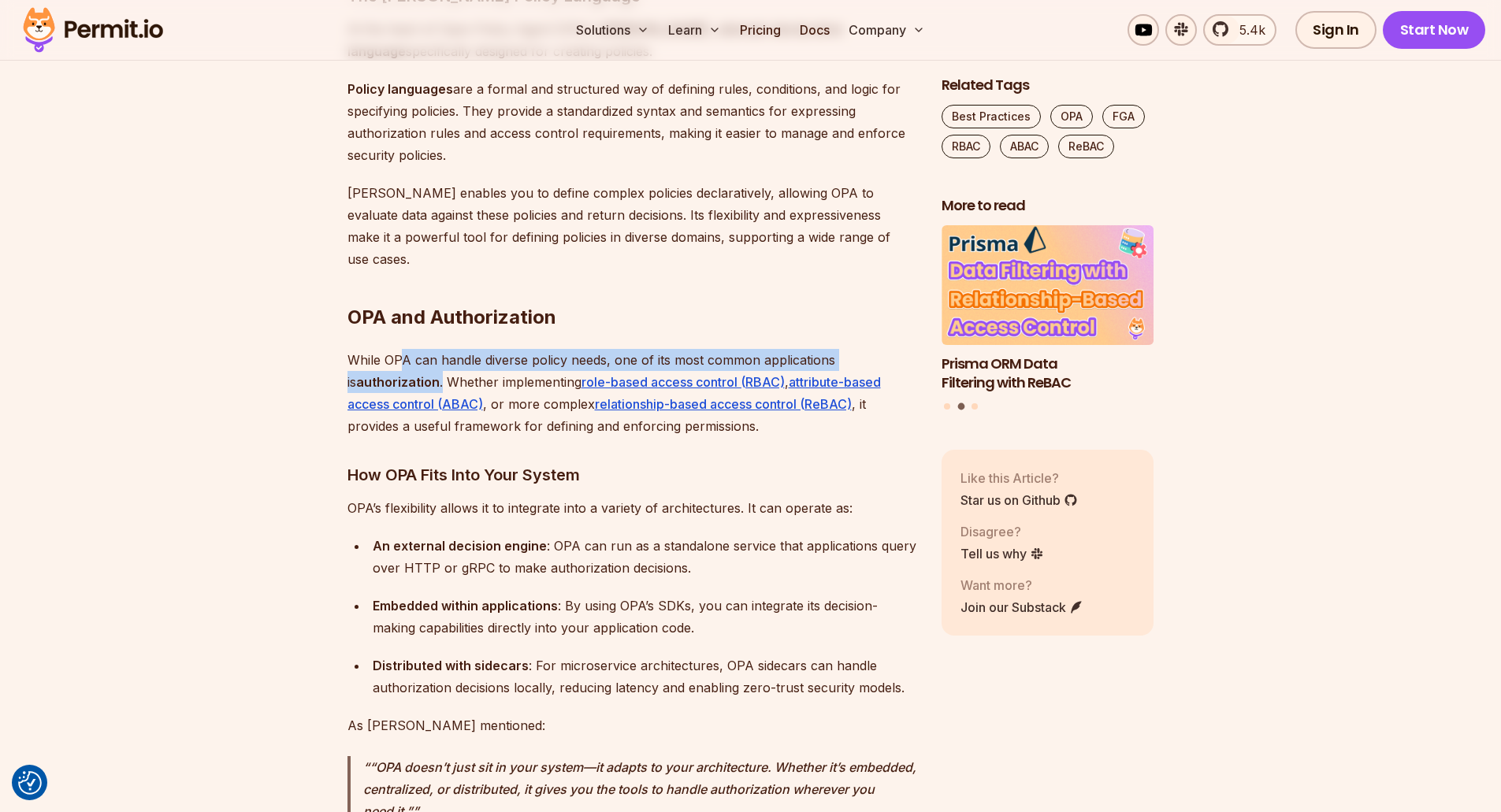
drag, startPoint x: 405, startPoint y: 295, endPoint x: 430, endPoint y: 321, distance: 36.1
click at [430, 349] on p "While OPA can handle diverse policy needs, one of its most common applications …" at bounding box center [632, 392] width 569 height 89
